Goal: Information Seeking & Learning: Find specific fact

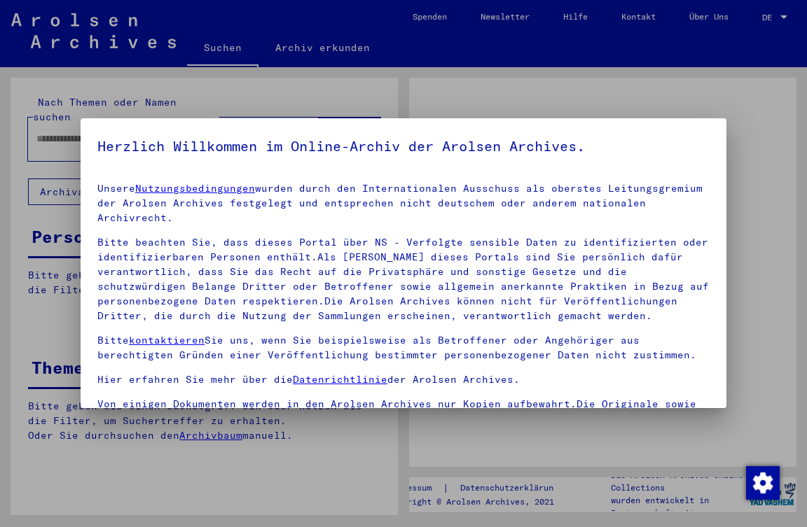
type input "*****"
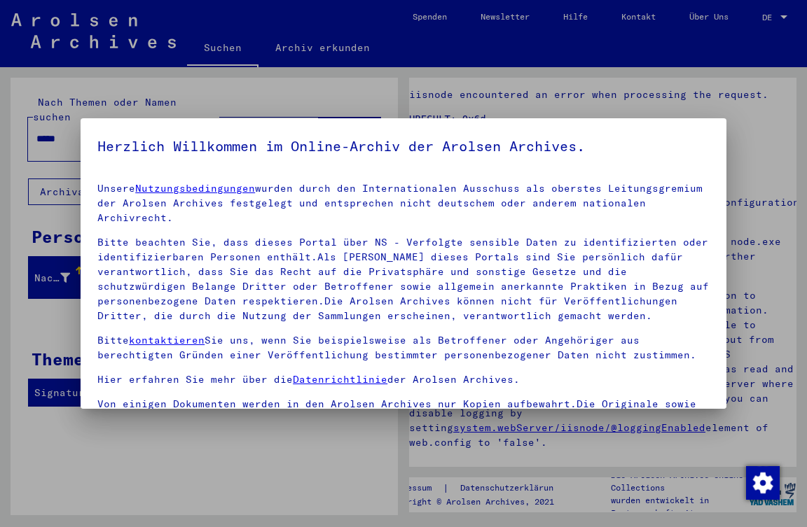
click at [289, 438] on div at bounding box center [403, 263] width 807 height 527
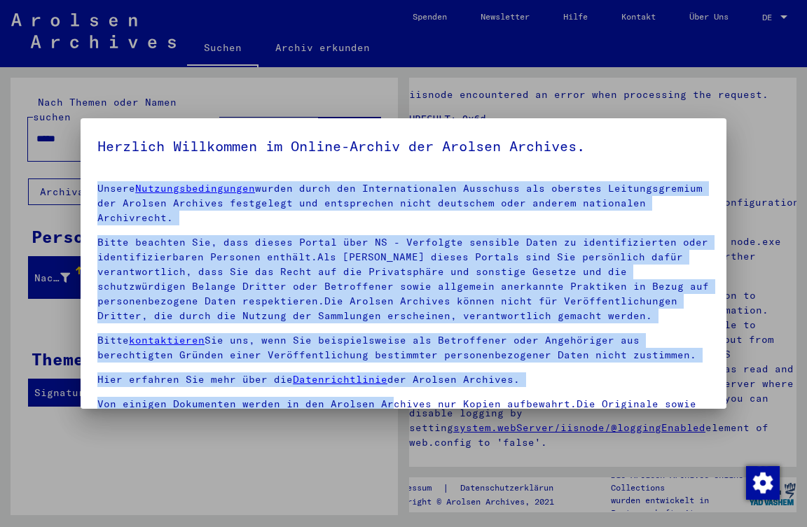
drag, startPoint x: 97, startPoint y: 188, endPoint x: 380, endPoint y: 389, distance: 347.1
click at [380, 389] on div "Unsere Nutzungsbedingungen wurden durch den Internationalen Ausschuss als obers…" at bounding box center [403, 311] width 612 height 260
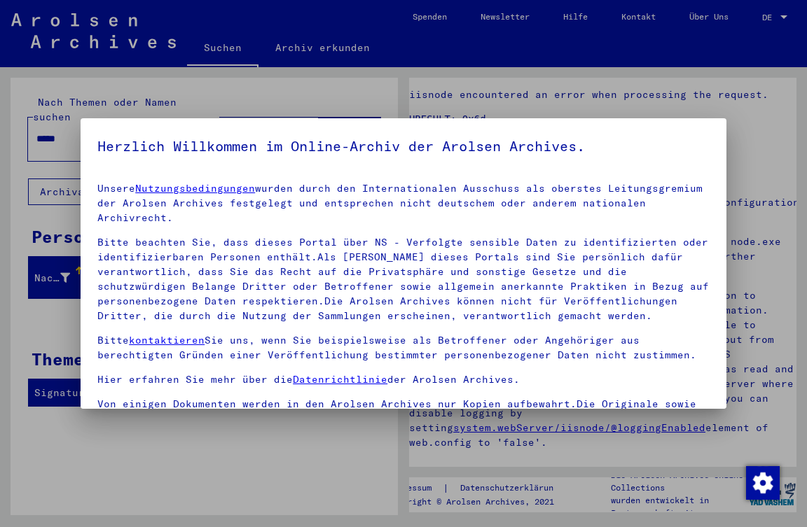
click at [317, 460] on div at bounding box center [403, 263] width 807 height 527
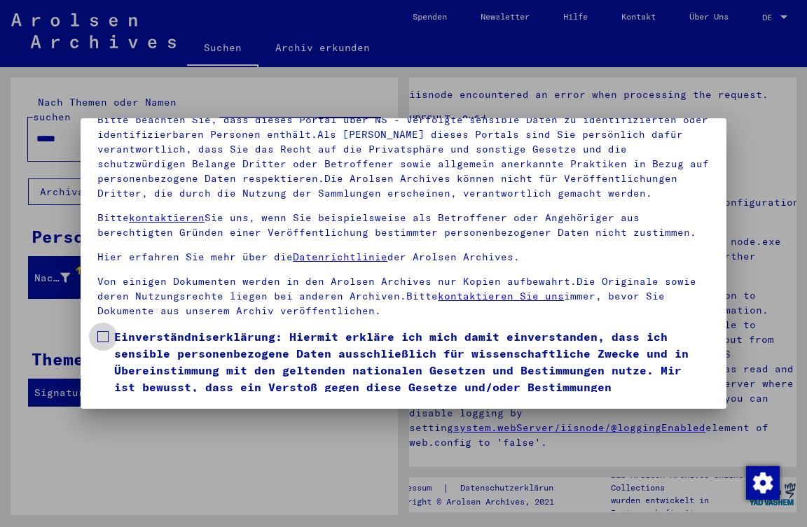
click at [103, 336] on span at bounding box center [102, 336] width 11 height 11
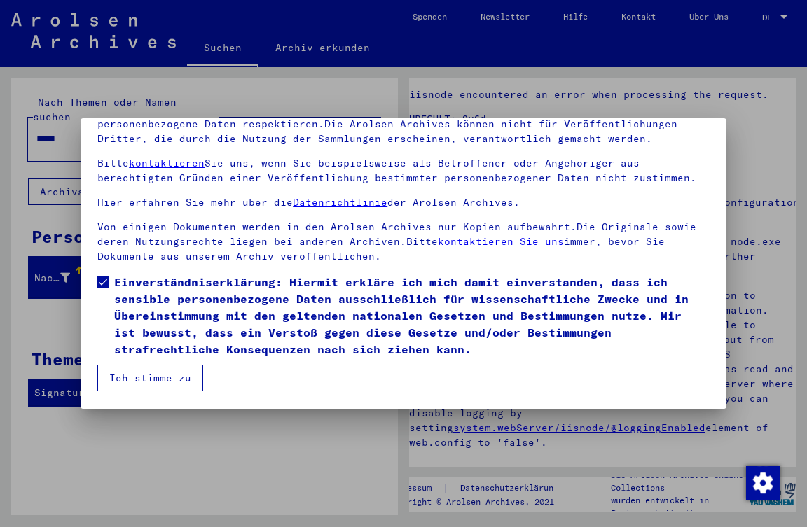
click at [176, 381] on button "Ich stimme zu" at bounding box center [150, 378] width 106 height 27
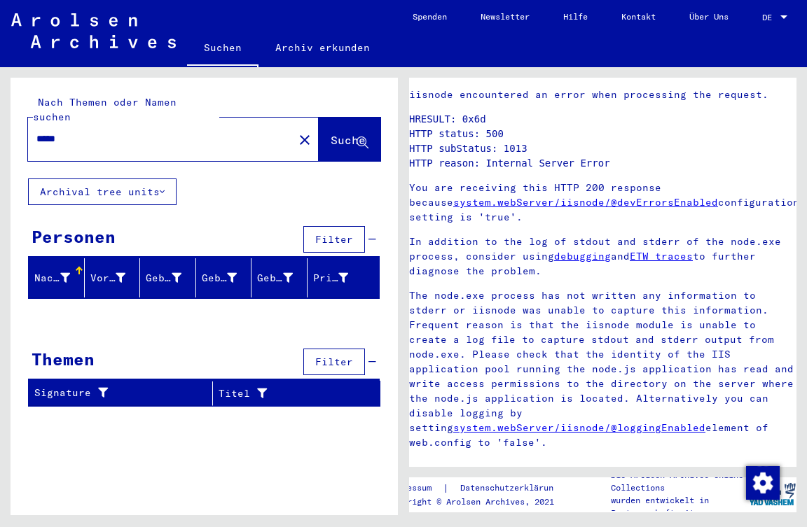
click at [163, 187] on icon at bounding box center [162, 192] width 5 height 10
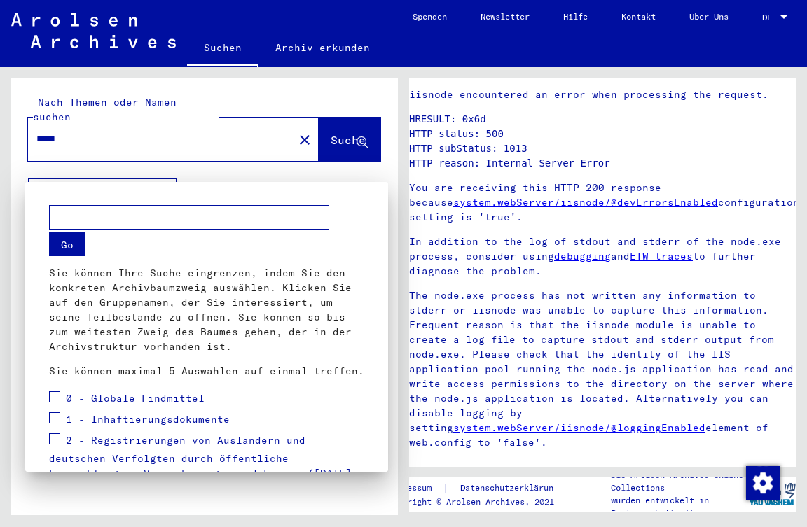
click at [242, 171] on div at bounding box center [403, 263] width 807 height 527
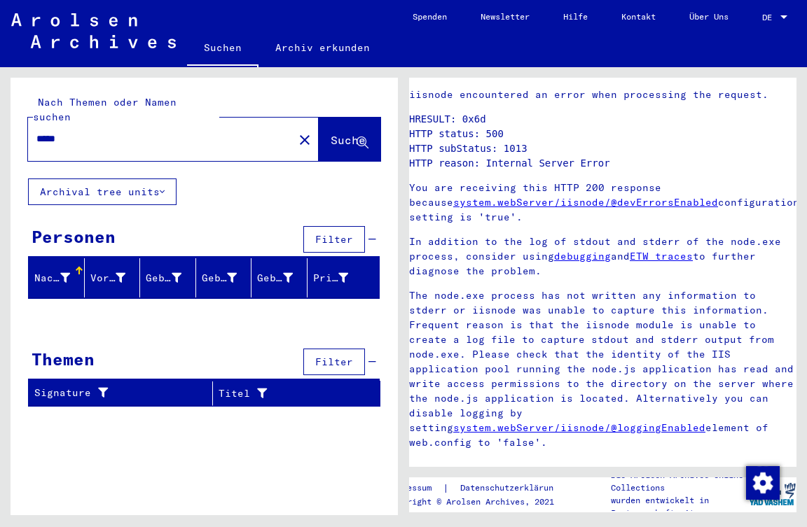
click at [331, 133] on span "Suche" at bounding box center [348, 140] width 35 height 14
